Goal: Task Accomplishment & Management: Manage account settings

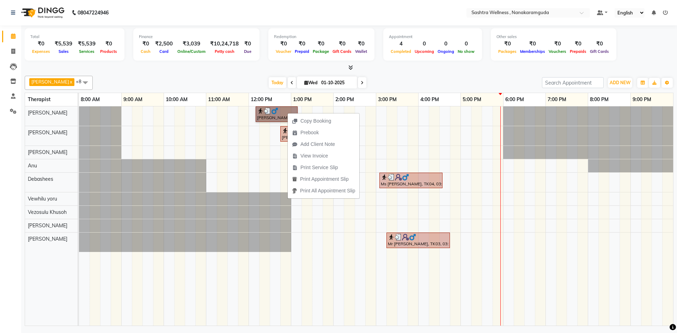
click at [264, 164] on div "[PERSON_NAME], TK01, 12:10 PM-01:10 PM, CLASSIC MASSAGES -Deep Tissue Massage (…" at bounding box center [376, 215] width 594 height 219
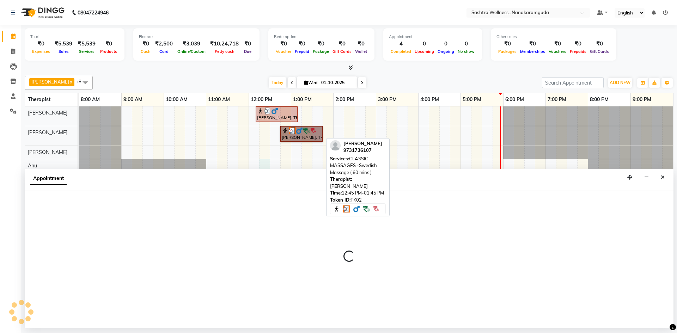
select select "88332"
select select "735"
select select "tentative"
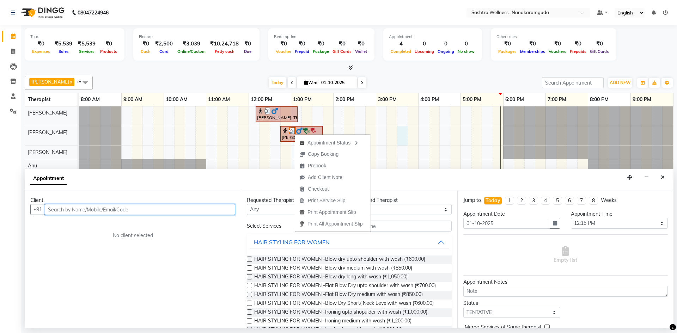
click at [405, 145] on div "[PERSON_NAME], TK01, 12:10 PM-01:10 PM, CLASSIC MASSAGES -Deep Tissue Massage (…" at bounding box center [376, 215] width 594 height 219
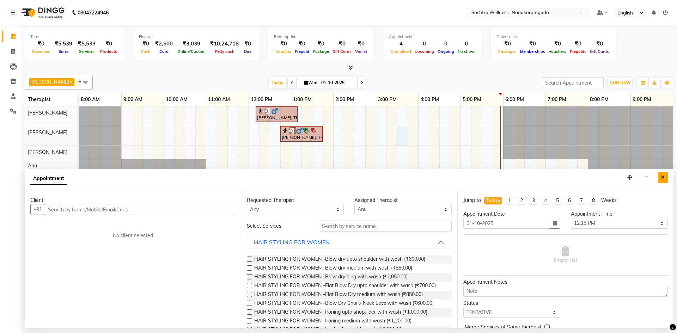
click at [665, 179] on button "Close" at bounding box center [662, 177] width 10 height 11
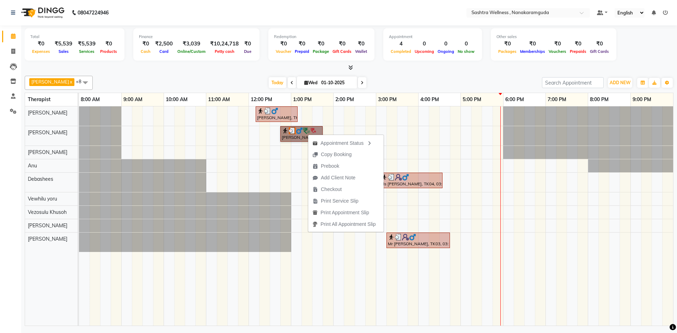
click at [450, 198] on div "[PERSON_NAME], TK01, 12:10 PM-01:10 PM, CLASSIC MASSAGES -Deep Tissue Massage (…" at bounding box center [376, 215] width 594 height 219
select select "92992"
select select "990"
select select "tentative"
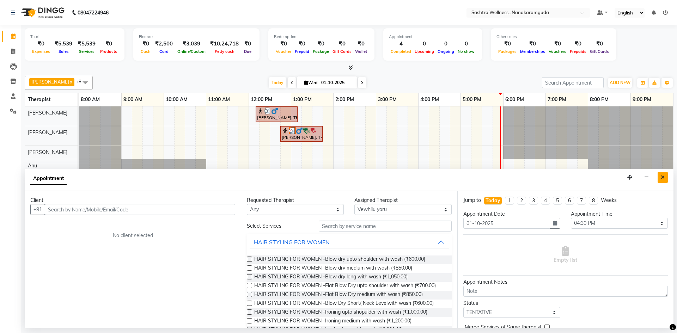
click at [666, 177] on button "Close" at bounding box center [662, 177] width 10 height 11
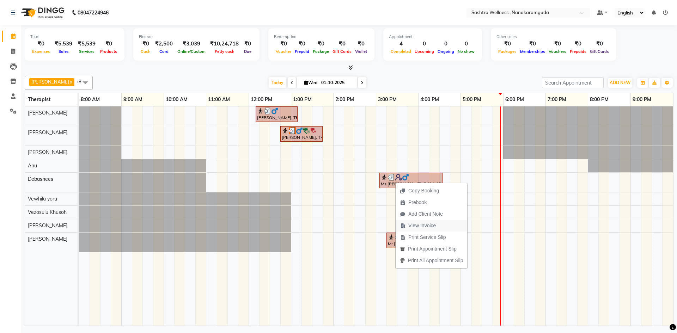
click at [428, 228] on span "View Invoice" at bounding box center [421, 225] width 27 height 7
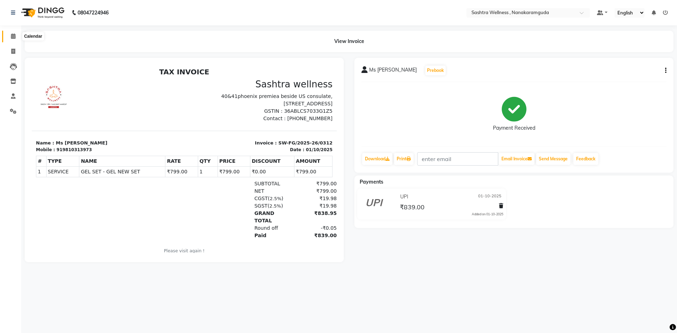
click at [13, 38] on icon at bounding box center [13, 35] width 5 height 5
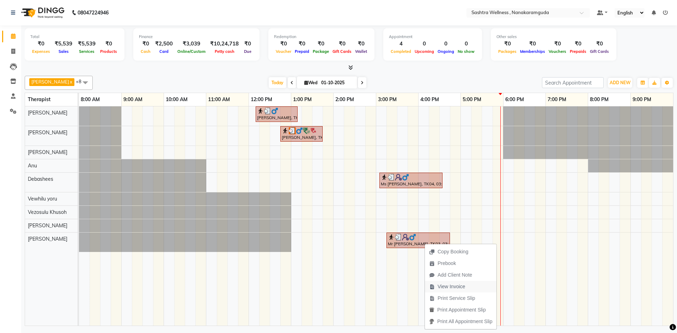
click at [444, 288] on span "View Invoice" at bounding box center [450, 286] width 27 height 7
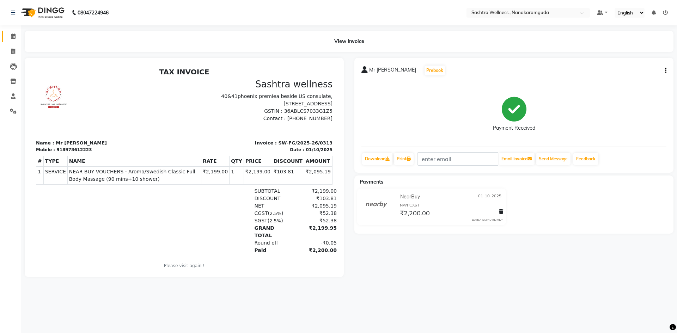
click at [14, 31] on link "Calendar" at bounding box center [10, 37] width 17 height 12
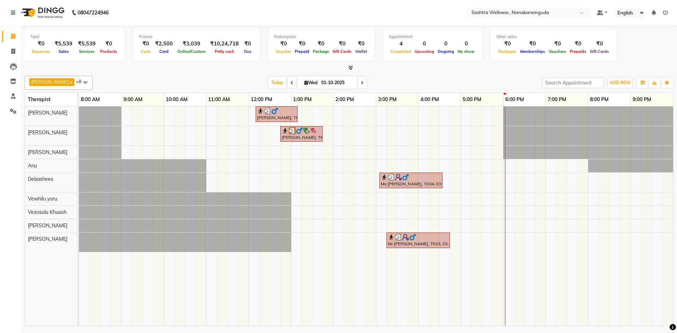
click at [78, 82] on span at bounding box center [85, 82] width 14 height 13
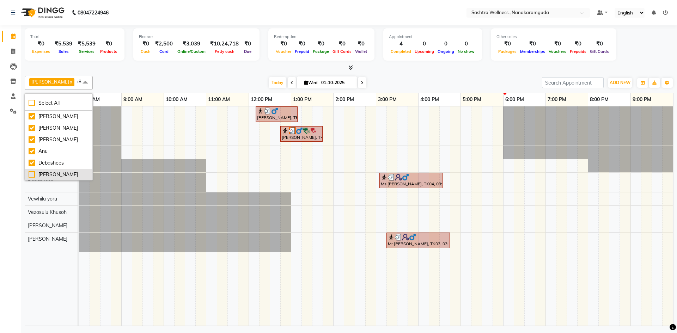
click at [32, 176] on div "[PERSON_NAME]" at bounding box center [59, 174] width 60 height 7
checkbox input "true"
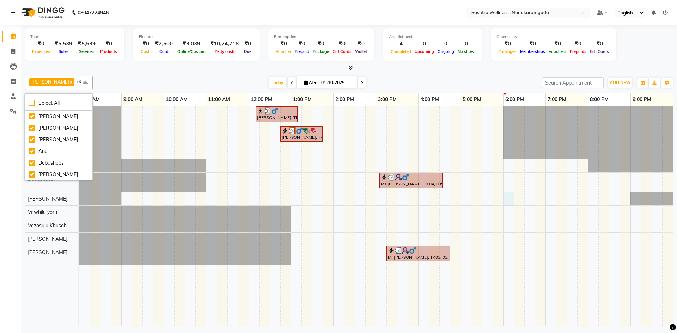
click at [507, 196] on div "[PERSON_NAME], TK01, 12:10 PM-01:10 PM, CLASSIC MASSAGES -Deep Tissue Massage (…" at bounding box center [376, 215] width 594 height 219
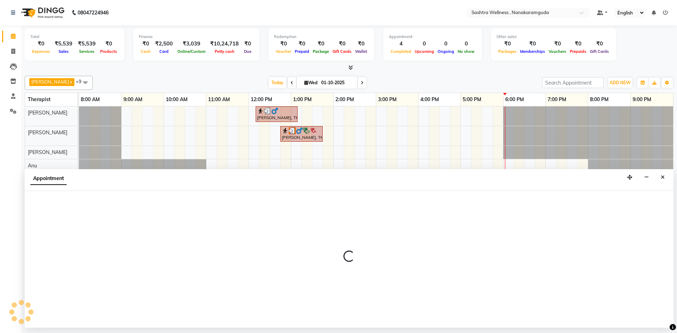
select select "93245"
select select "1080"
select select "tentative"
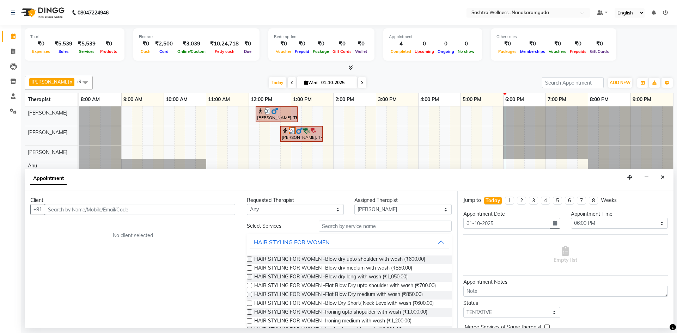
click at [73, 210] on input "text" at bounding box center [140, 209] width 190 height 11
type input "7747485965"
click at [218, 211] on span "Add Client" at bounding box center [221, 209] width 24 height 6
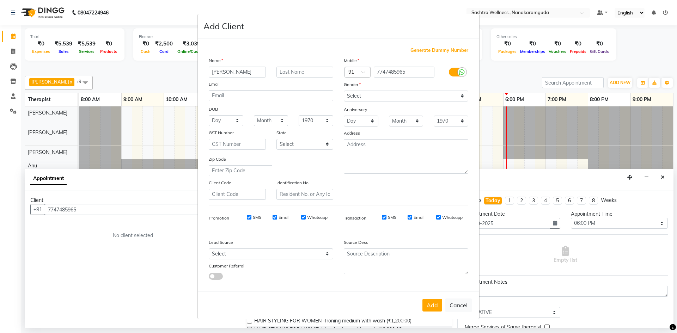
type input "[PERSON_NAME]"
click at [300, 144] on select "Select [GEOGRAPHIC_DATA] [GEOGRAPHIC_DATA] [GEOGRAPHIC_DATA] [GEOGRAPHIC_DATA] …" at bounding box center [304, 144] width 57 height 11
click at [268, 159] on div "Zip Code" at bounding box center [240, 165] width 74 height 21
click at [405, 95] on select "Select [DEMOGRAPHIC_DATA] [DEMOGRAPHIC_DATA] Other Prefer Not To Say" at bounding box center [406, 96] width 124 height 11
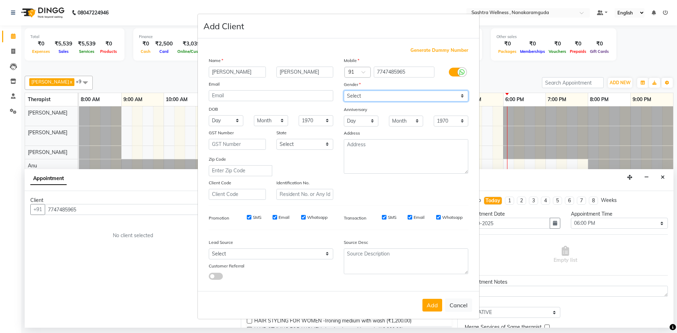
select select "[DEMOGRAPHIC_DATA]"
click at [344, 91] on select "Select [DEMOGRAPHIC_DATA] [DEMOGRAPHIC_DATA] Other Prefer Not To Say" at bounding box center [406, 96] width 124 height 11
click at [284, 234] on div "Generate Dummy Number Name [PERSON_NAME] Email DOB Day 01 02 03 04 05 06 07 08 …" at bounding box center [338, 166] width 270 height 239
click at [250, 216] on input "SMS" at bounding box center [249, 217] width 5 height 5
checkbox input "false"
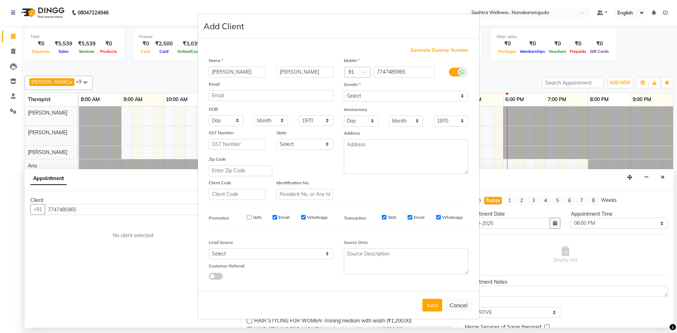
click at [274, 215] on input "Email" at bounding box center [274, 217] width 5 height 5
checkbox input "false"
click at [303, 216] on input "Whatsapp" at bounding box center [303, 217] width 5 height 5
checkbox input "false"
click at [383, 216] on input "SMS" at bounding box center [384, 217] width 5 height 5
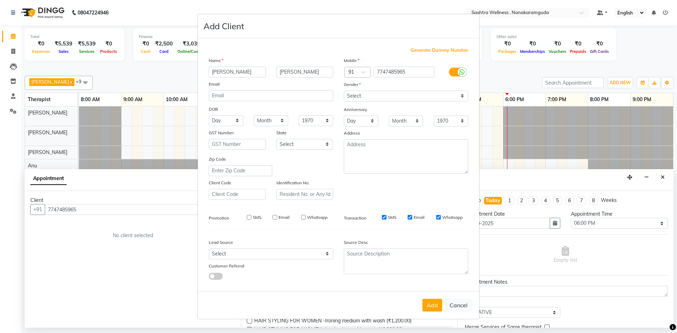
checkbox input "false"
click at [411, 217] on input "Email" at bounding box center [409, 217] width 5 height 5
checkbox input "false"
click at [439, 217] on input "Whatsapp" at bounding box center [438, 217] width 5 height 5
checkbox input "false"
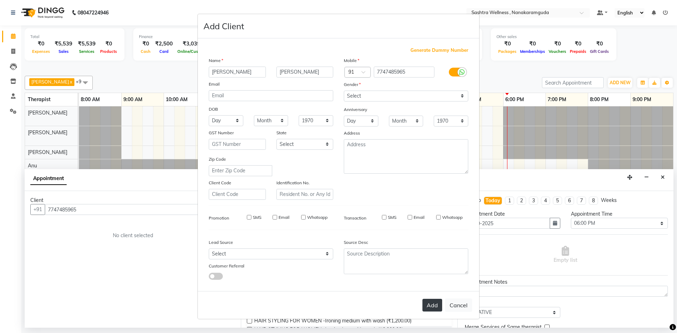
click at [432, 301] on button "Add" at bounding box center [432, 305] width 20 height 13
select select
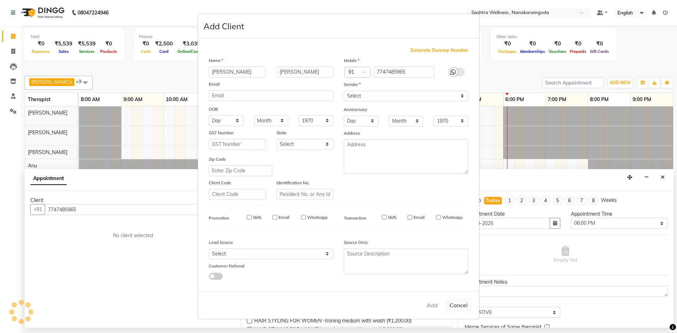
select select
checkbox input "false"
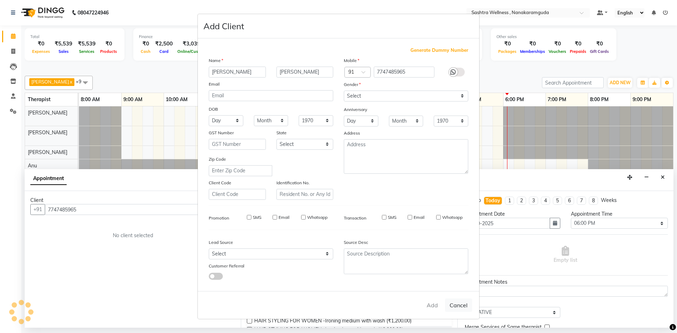
checkbox input "false"
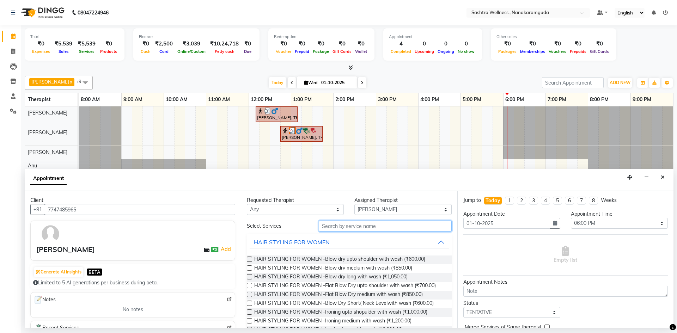
click at [346, 227] on input "text" at bounding box center [385, 226] width 133 height 11
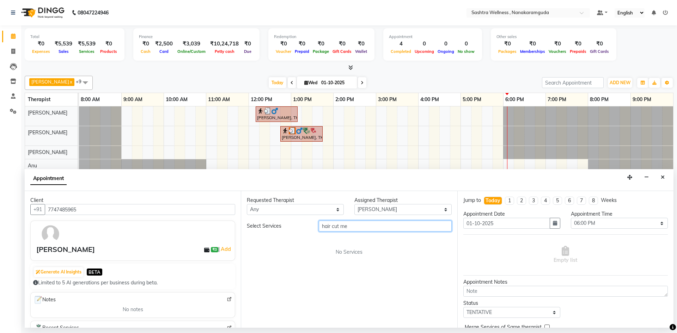
type input "hair cut men"
drag, startPoint x: 355, startPoint y: 227, endPoint x: 311, endPoint y: 225, distance: 43.7
click at [311, 225] on div "Select Services hair cut men" at bounding box center [348, 226] width 215 height 11
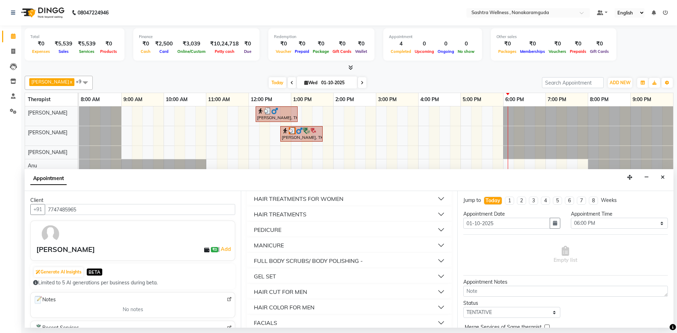
scroll to position [197, 0]
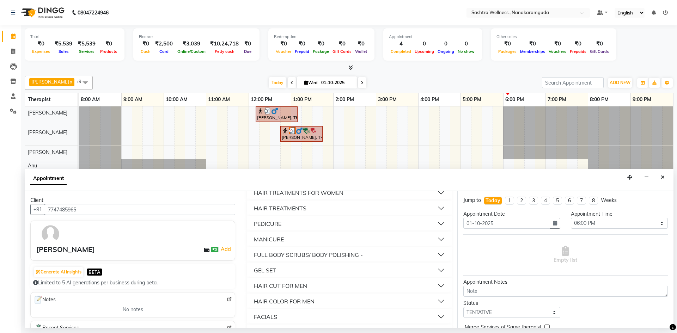
type input "men"
click at [413, 288] on button "HAIR CUT FOR MEN" at bounding box center [349, 285] width 199 height 13
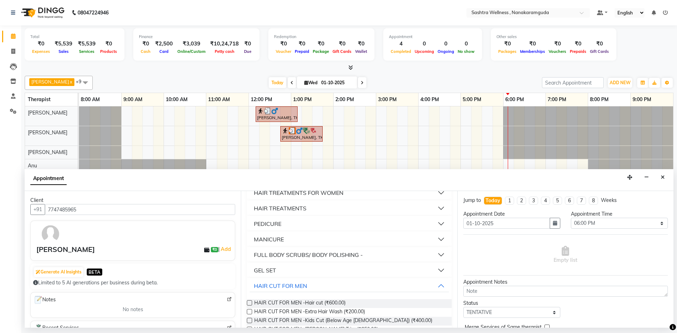
click at [248, 303] on label at bounding box center [249, 302] width 5 height 5
click at [248, 303] on input "checkbox" at bounding box center [249, 303] width 5 height 5
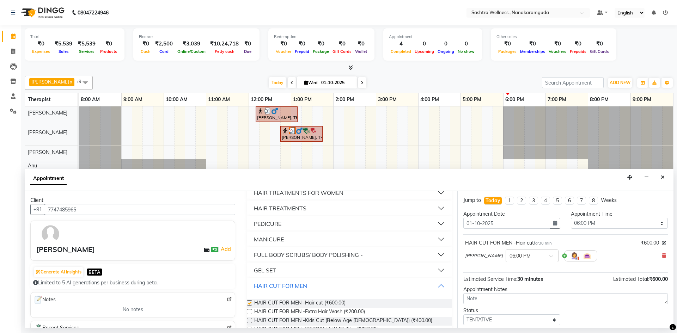
checkbox input "false"
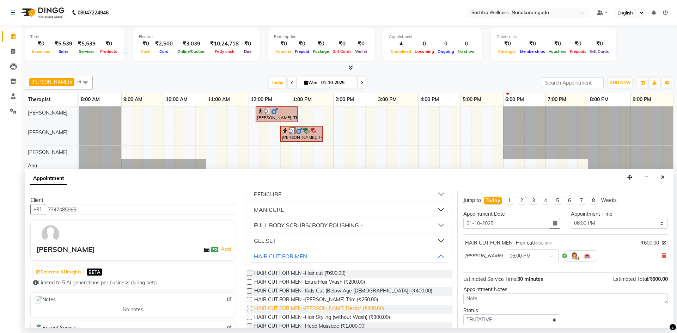
scroll to position [233, 0]
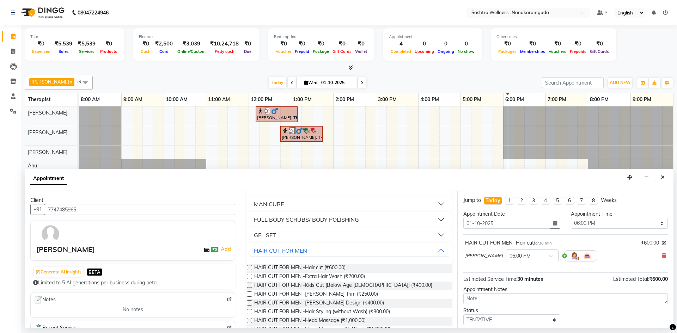
click at [250, 303] on label at bounding box center [249, 302] width 5 height 5
click at [250, 303] on input "checkbox" at bounding box center [249, 303] width 5 height 5
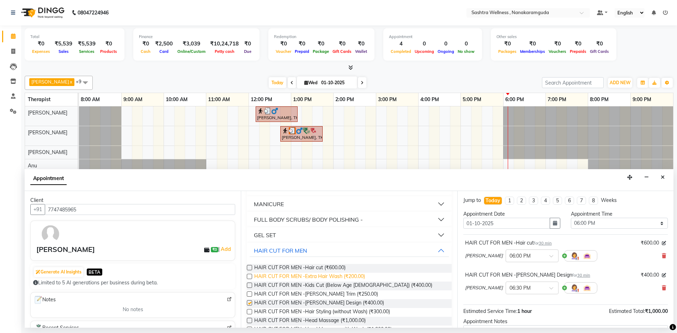
checkbox input "false"
click at [603, 223] on select "Select 09:00 AM 09:05 AM 09:10 AM 09:15 AM 09:20 AM 09:25 AM 09:30 AM 09:35 AM …" at bounding box center [619, 223] width 97 height 11
select select "1020"
click at [571, 218] on select "Select 09:00 AM 09:05 AM 09:10 AM 09:15 AM 09:20 AM 09:25 AM 09:30 AM 09:35 AM …" at bounding box center [619, 223] width 97 height 11
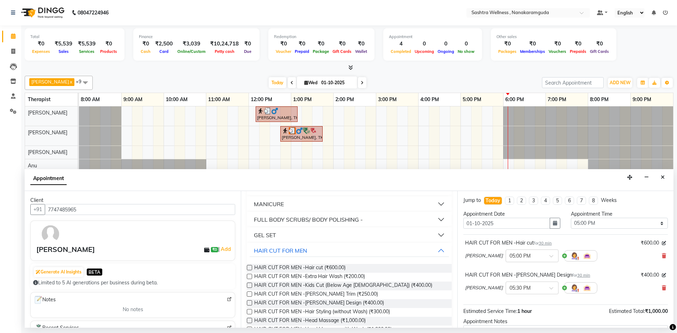
click at [623, 263] on div "[PERSON_NAME] × 05:00 PM" at bounding box center [565, 256] width 201 height 18
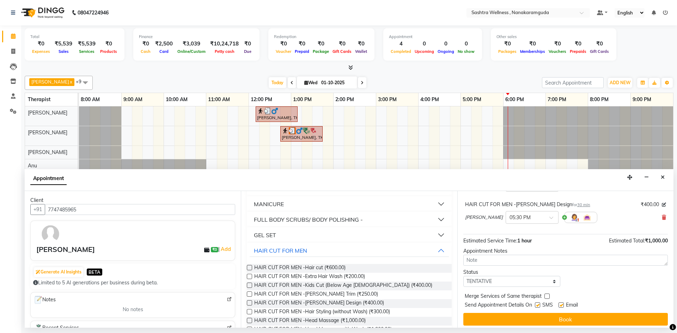
scroll to position [74, 0]
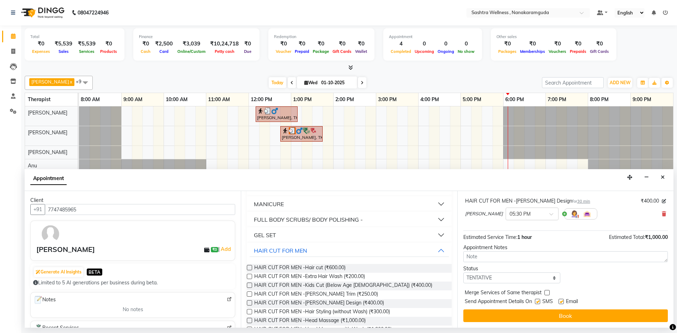
click at [536, 301] on label at bounding box center [537, 301] width 5 height 5
click at [536, 301] on input "checkbox" at bounding box center [537, 302] width 5 height 5
checkbox input "false"
click at [562, 300] on label at bounding box center [560, 301] width 5 height 5
click at [562, 300] on input "checkbox" at bounding box center [560, 302] width 5 height 5
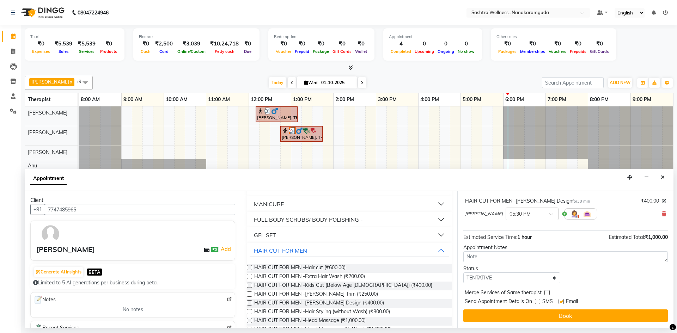
checkbox input "false"
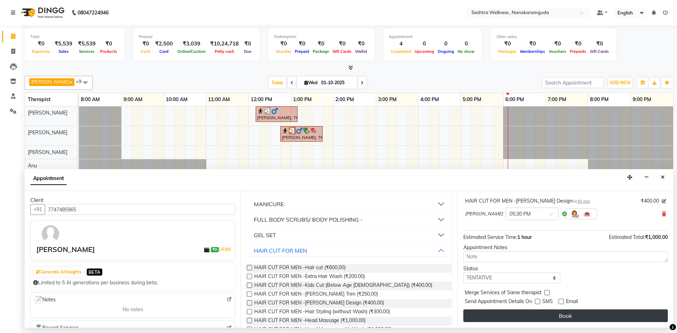
click at [556, 319] on button "Book" at bounding box center [565, 315] width 204 height 13
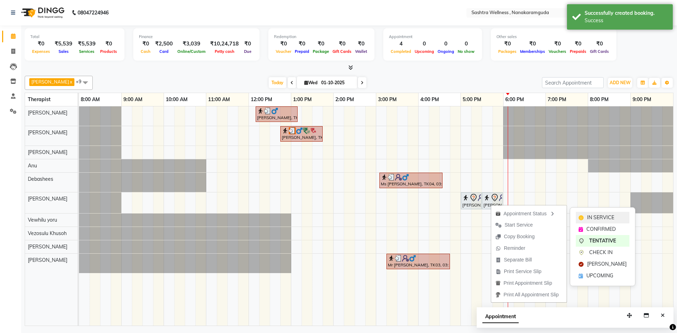
click at [592, 215] on span "IN SERVICE" at bounding box center [600, 217] width 27 height 7
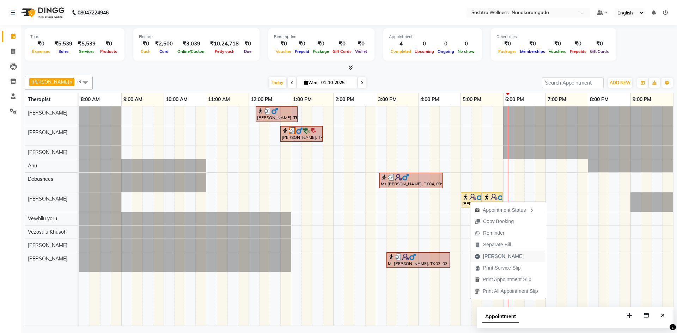
click at [502, 258] on span "[PERSON_NAME]" at bounding box center [503, 256] width 41 height 7
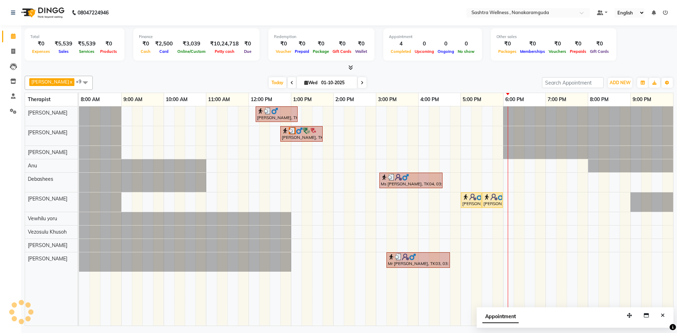
select select "service"
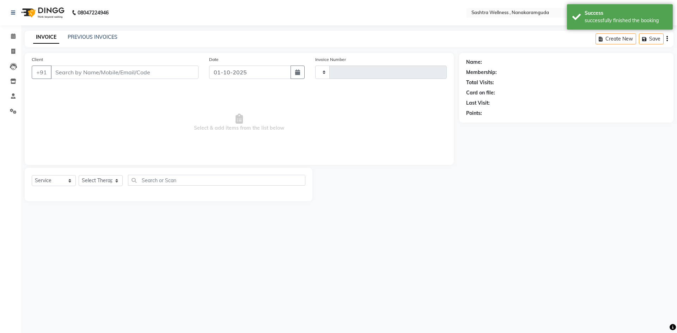
type input "0314"
select select "6669"
type input "7747485965"
select select "93245"
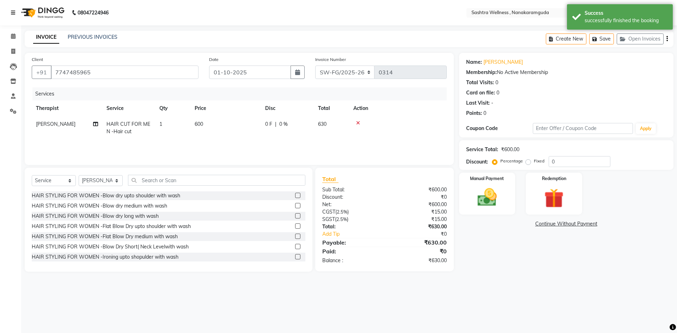
click at [11, 13] on icon at bounding box center [13, 12] width 4 height 5
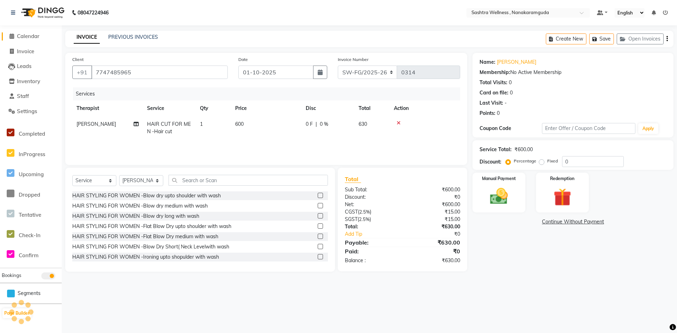
click at [16, 39] on span at bounding box center [11, 36] width 11 height 8
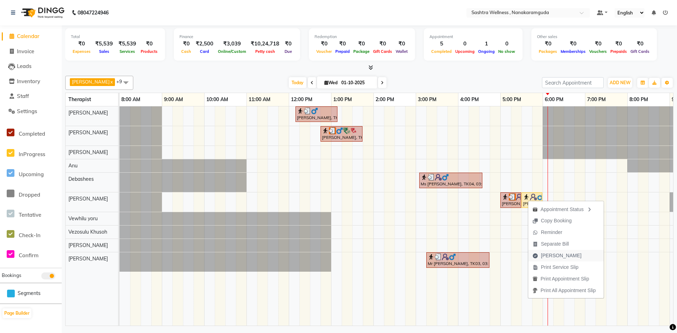
click at [560, 255] on span "[PERSON_NAME]" at bounding box center [561, 255] width 41 height 7
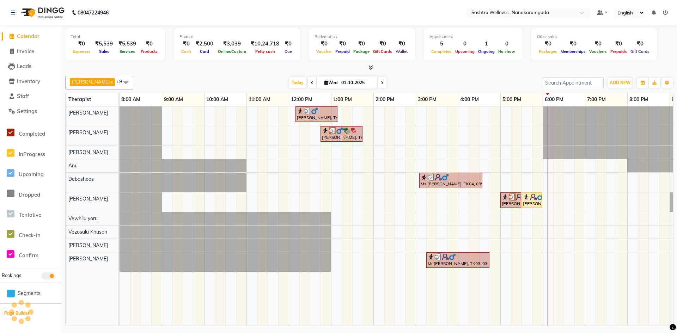
select select "service"
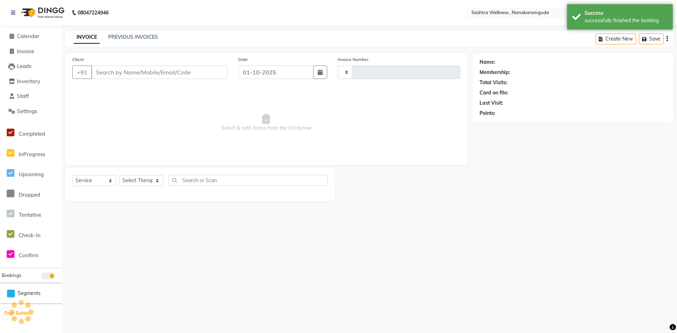
type input "0314"
select select "6669"
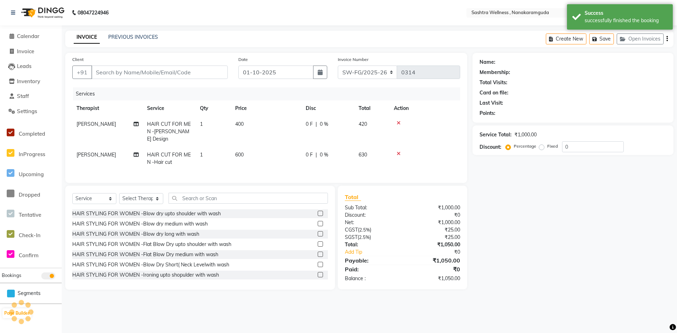
type input "7747485965"
select select "93245"
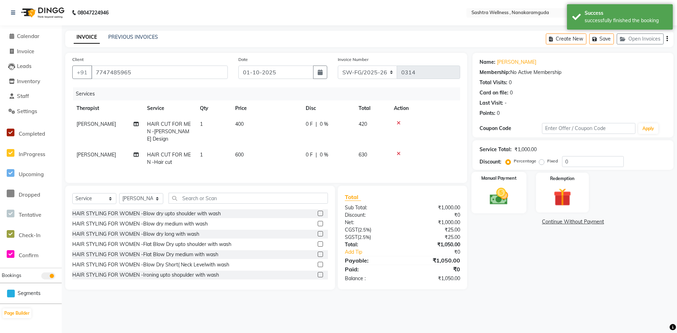
click at [487, 198] on img at bounding box center [499, 196] width 30 height 21
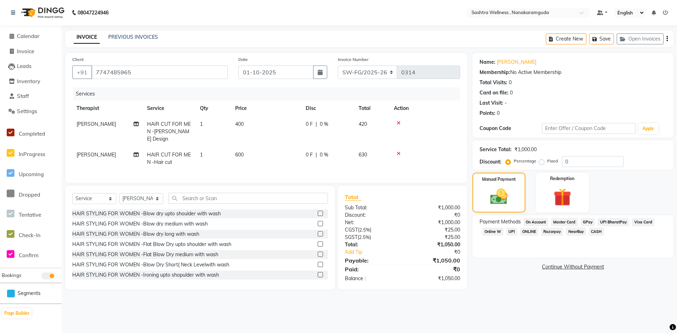
click at [511, 231] on span "UPI" at bounding box center [511, 232] width 11 height 8
click at [581, 272] on button "Add Payment" at bounding box center [605, 269] width 121 height 11
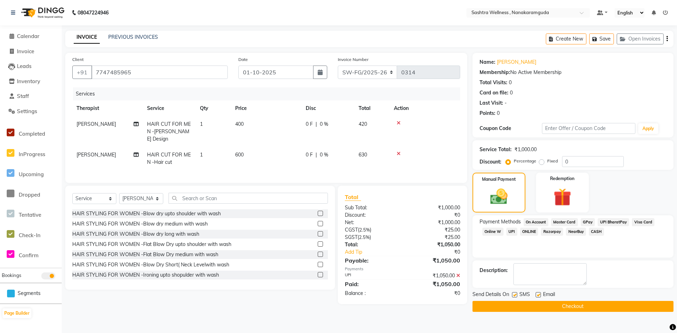
click at [513, 293] on label at bounding box center [514, 294] width 5 height 5
click at [513, 293] on input "checkbox" at bounding box center [514, 295] width 5 height 5
checkbox input "false"
click at [540, 295] on label at bounding box center [537, 294] width 5 height 5
click at [540, 295] on input "checkbox" at bounding box center [537, 295] width 5 height 5
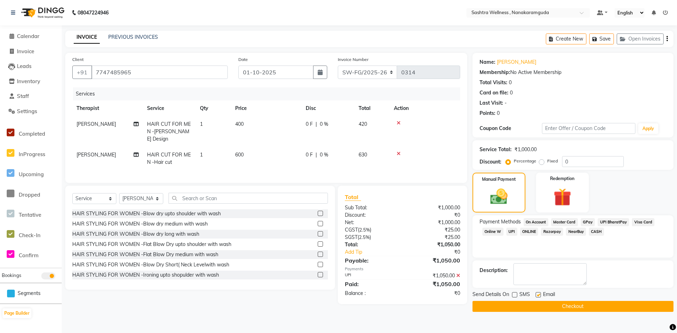
checkbox input "false"
click at [538, 306] on button "Checkout" at bounding box center [572, 306] width 201 height 11
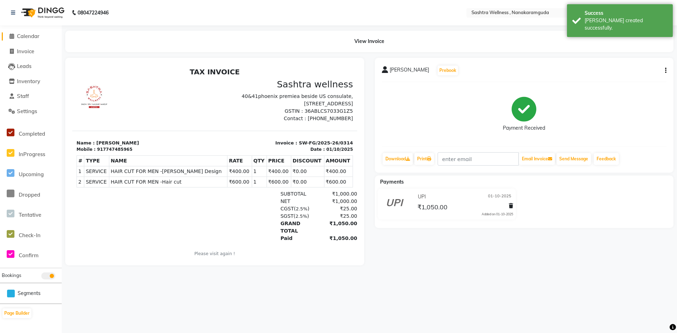
click at [21, 36] on span "Calendar" at bounding box center [28, 36] width 23 height 7
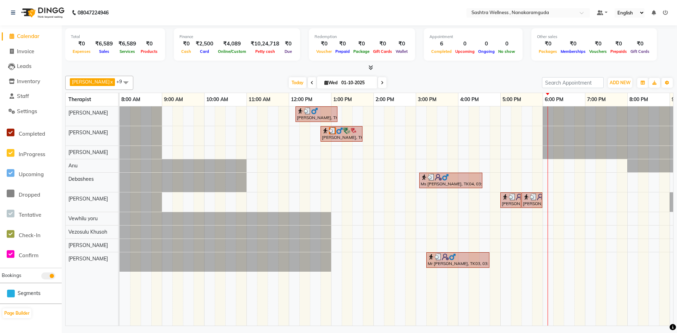
click at [119, 81] on span at bounding box center [126, 82] width 14 height 13
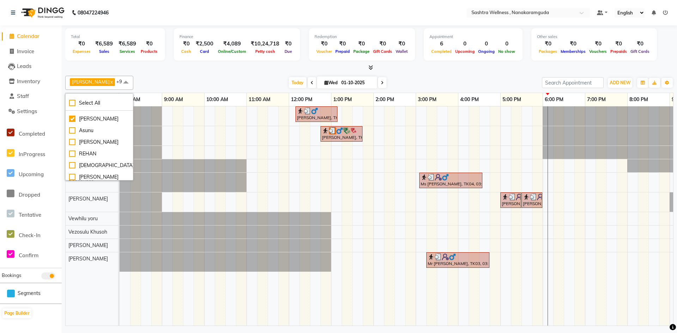
scroll to position [124, 0]
click at [135, 72] on div "Total ₹0 Expenses ₹6,589 Sales ₹6,589 Services ₹0 Products Finance ₹0 Cash ₹2,5…" at bounding box center [369, 176] width 615 height 302
